Goal: Navigation & Orientation: Find specific page/section

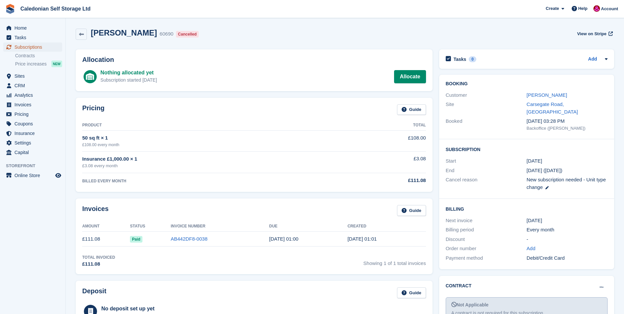
click at [35, 45] on span "Subscriptions" at bounding box center [33, 46] width 39 height 9
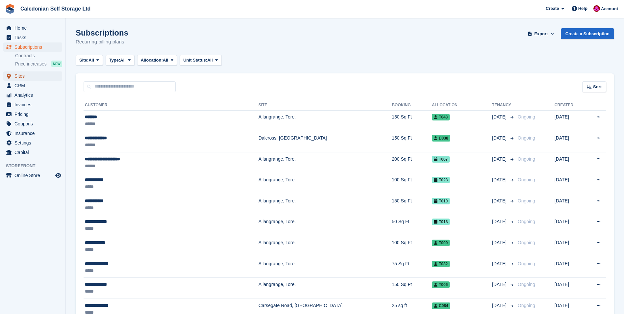
click at [24, 76] on span "Sites" at bounding box center [33, 75] width 39 height 9
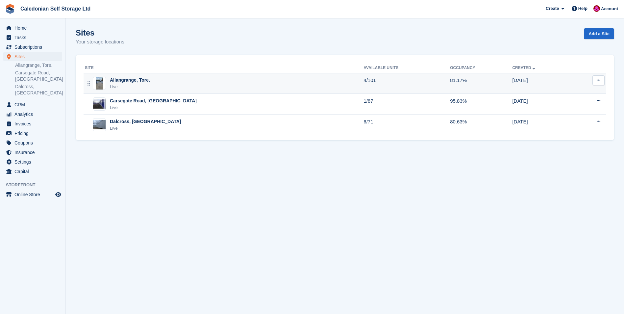
click at [120, 80] on div "Allangrange, Tore." at bounding box center [130, 80] width 40 height 7
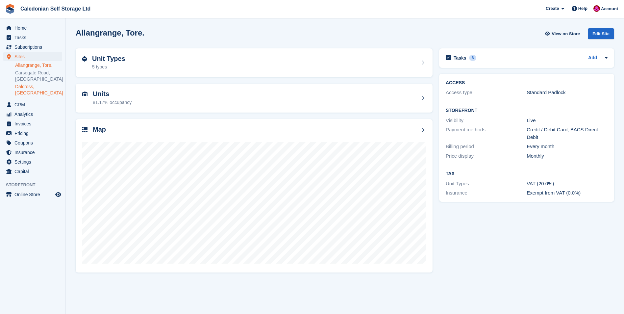
click at [29, 88] on link "Dalcross, [GEOGRAPHIC_DATA]" at bounding box center [38, 90] width 47 height 13
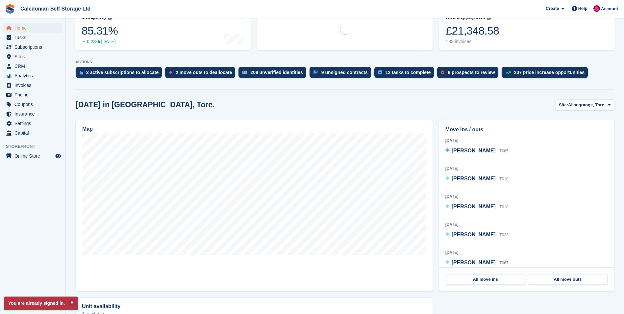
scroll to position [99, 0]
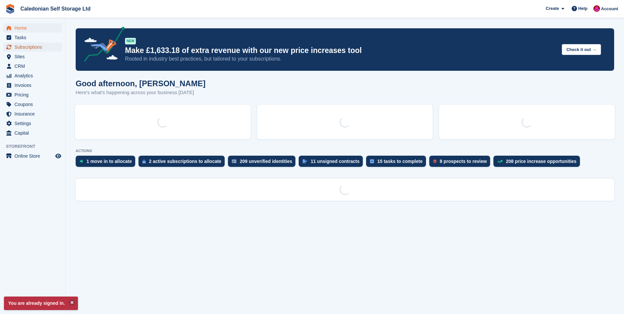
click at [25, 46] on span "Subscriptions" at bounding box center [33, 46] width 39 height 9
